Goal: Task Accomplishment & Management: Use online tool/utility

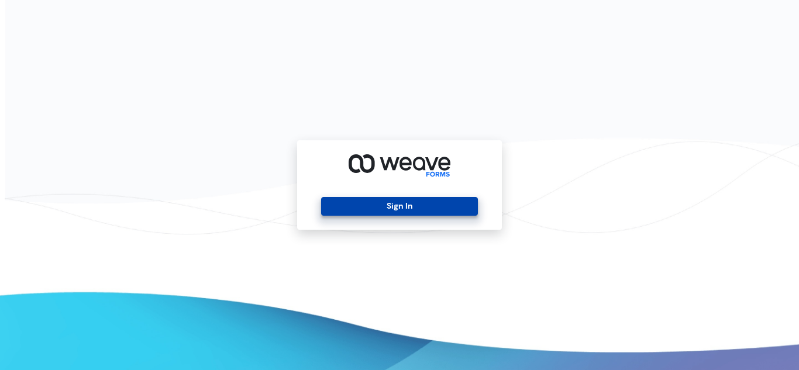
click at [378, 210] on button "Sign In" at bounding box center [399, 206] width 156 height 19
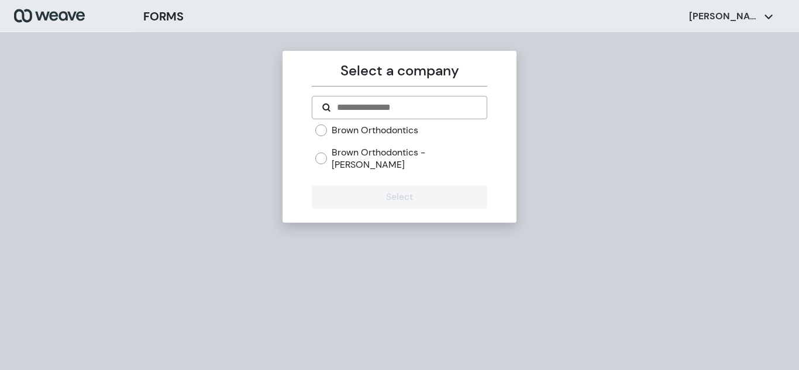
click at [355, 159] on div "Brown Orthodontics Brown Orthodontics - [PERSON_NAME]" at bounding box center [399, 152] width 175 height 57
click at [351, 154] on label "Brown Orthodontics - [PERSON_NAME]" at bounding box center [409, 158] width 155 height 25
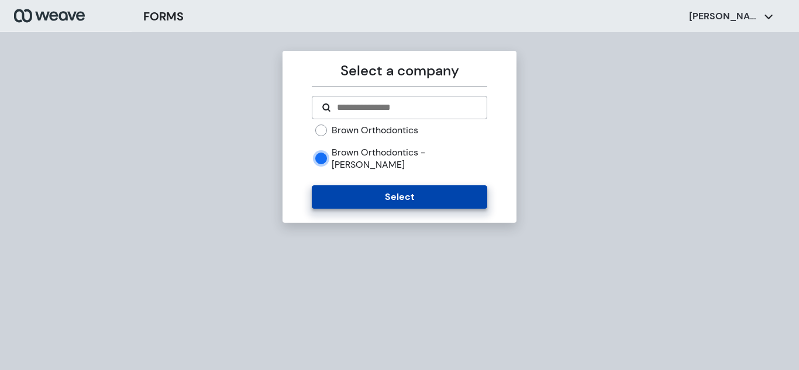
click at [438, 185] on button "Select" at bounding box center [399, 196] width 175 height 23
